Goal: Task Accomplishment & Management: Use online tool/utility

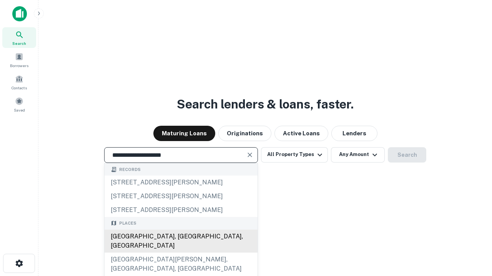
click at [180, 253] on div "Santa Monica, CA, USA" at bounding box center [180, 241] width 153 height 23
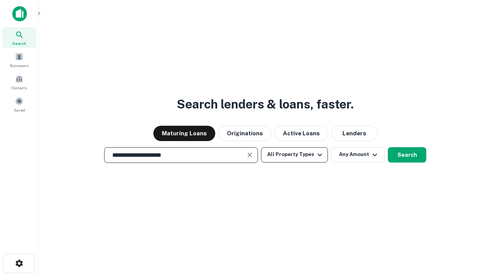
type input "**********"
click at [294, 155] on button "All Property Types" at bounding box center [294, 154] width 67 height 15
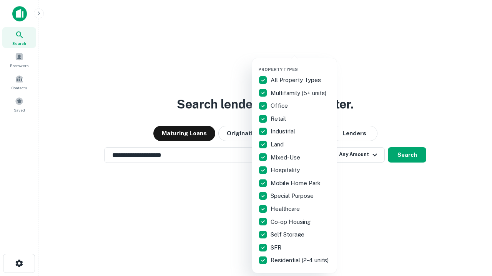
click at [300, 65] on button "button" at bounding box center [300, 65] width 84 height 0
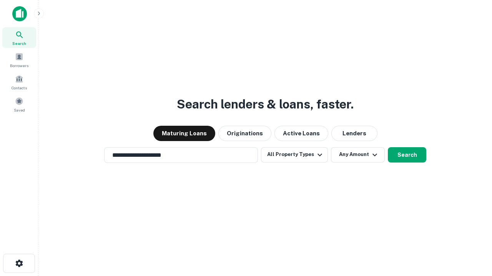
scroll to position [5, 93]
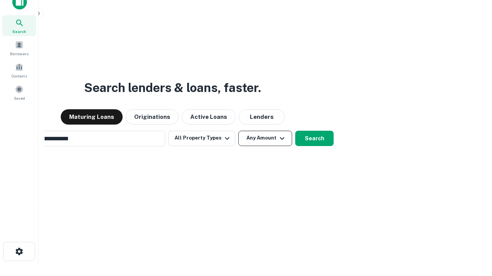
click at [238, 131] on button "Any Amount" at bounding box center [265, 138] width 54 height 15
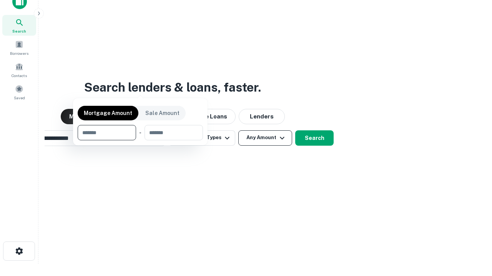
scroll to position [55, 217]
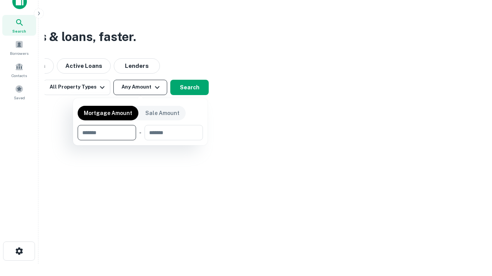
type input "*******"
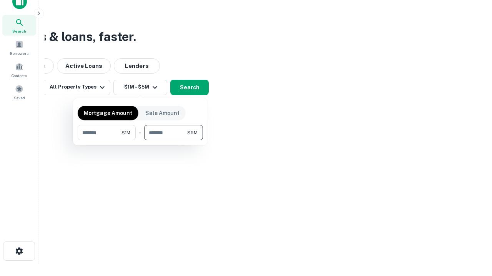
type input "*******"
click at [140, 141] on button "button" at bounding box center [140, 141] width 125 height 0
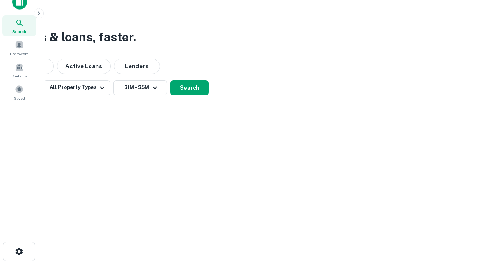
scroll to position [5, 142]
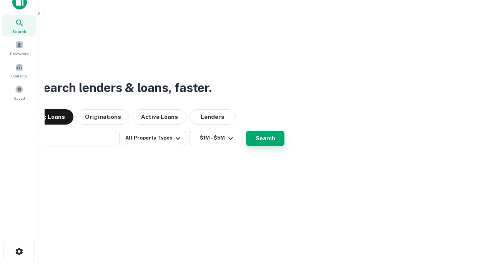
click at [246, 131] on button "Search" at bounding box center [265, 138] width 38 height 15
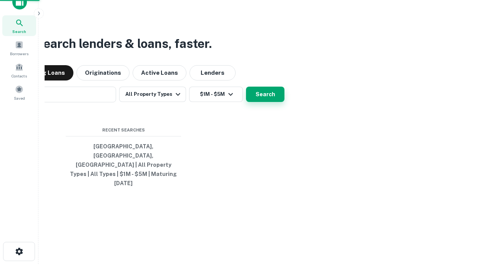
scroll to position [20, 217]
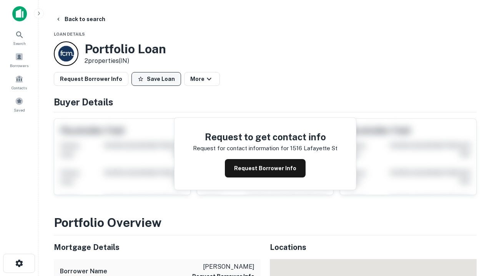
click at [156, 79] on button "Save Loan" at bounding box center [156, 79] width 50 height 14
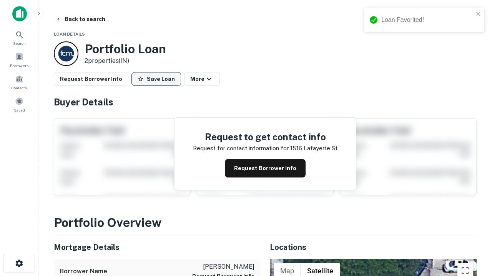
click at [158, 79] on button "Save Loan" at bounding box center [156, 79] width 50 height 14
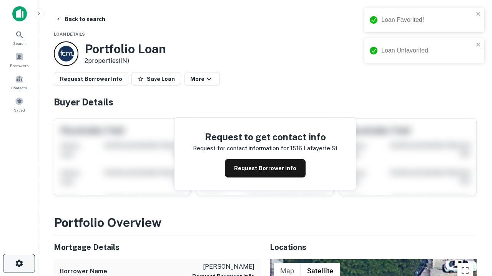
click at [19, 264] on icon "button" at bounding box center [19, 263] width 9 height 9
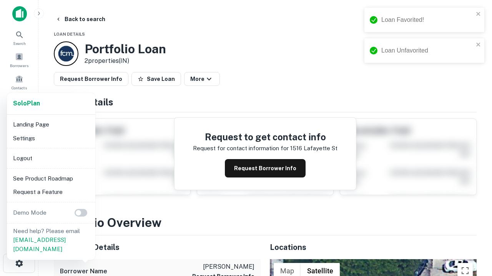
click at [51, 158] on li "Logout" at bounding box center [51, 159] width 82 height 14
